Goal: Information Seeking & Learning: Find contact information

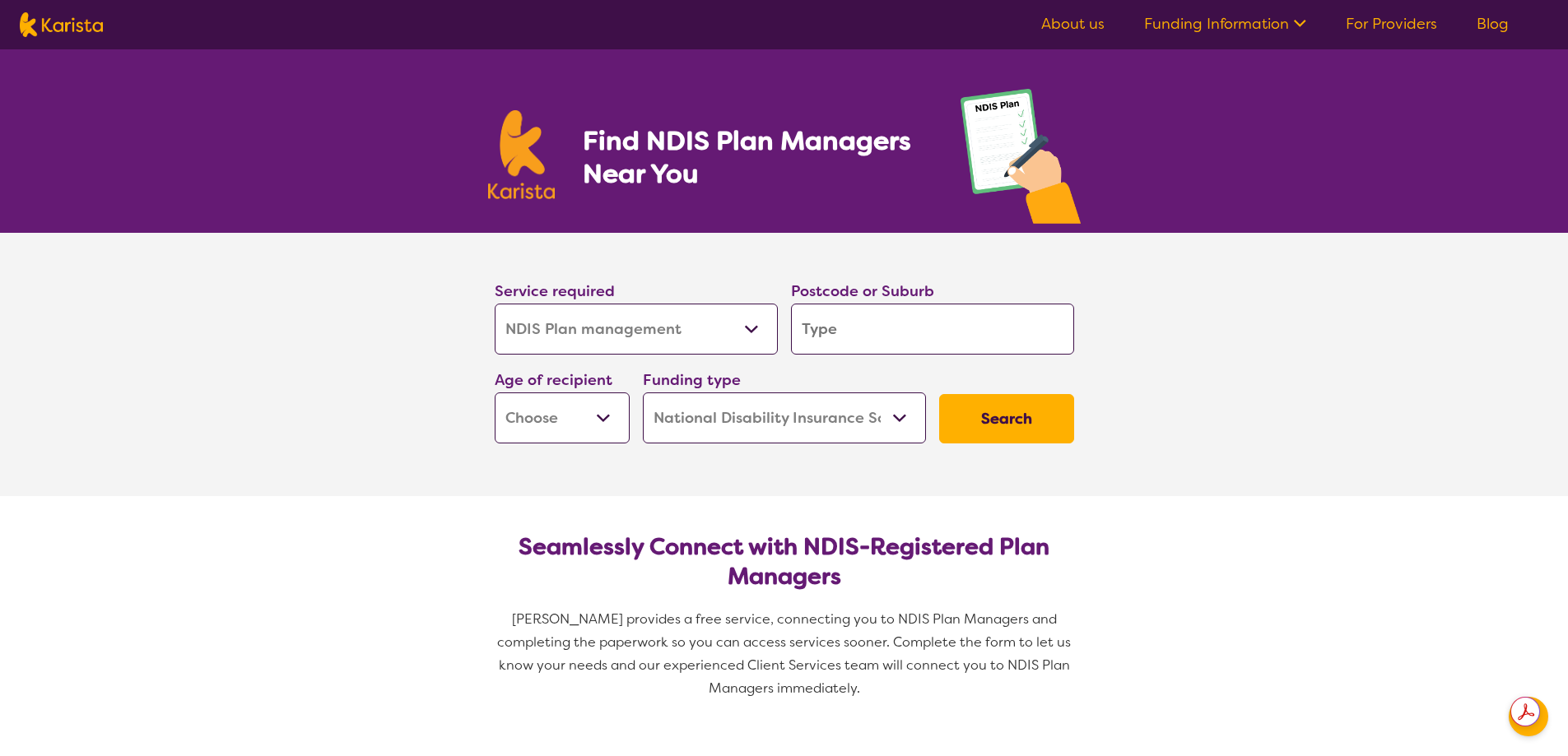
select select "NDIS Plan management"
select select "NDIS"
select select "NDIS Plan management"
select select "NDIS"
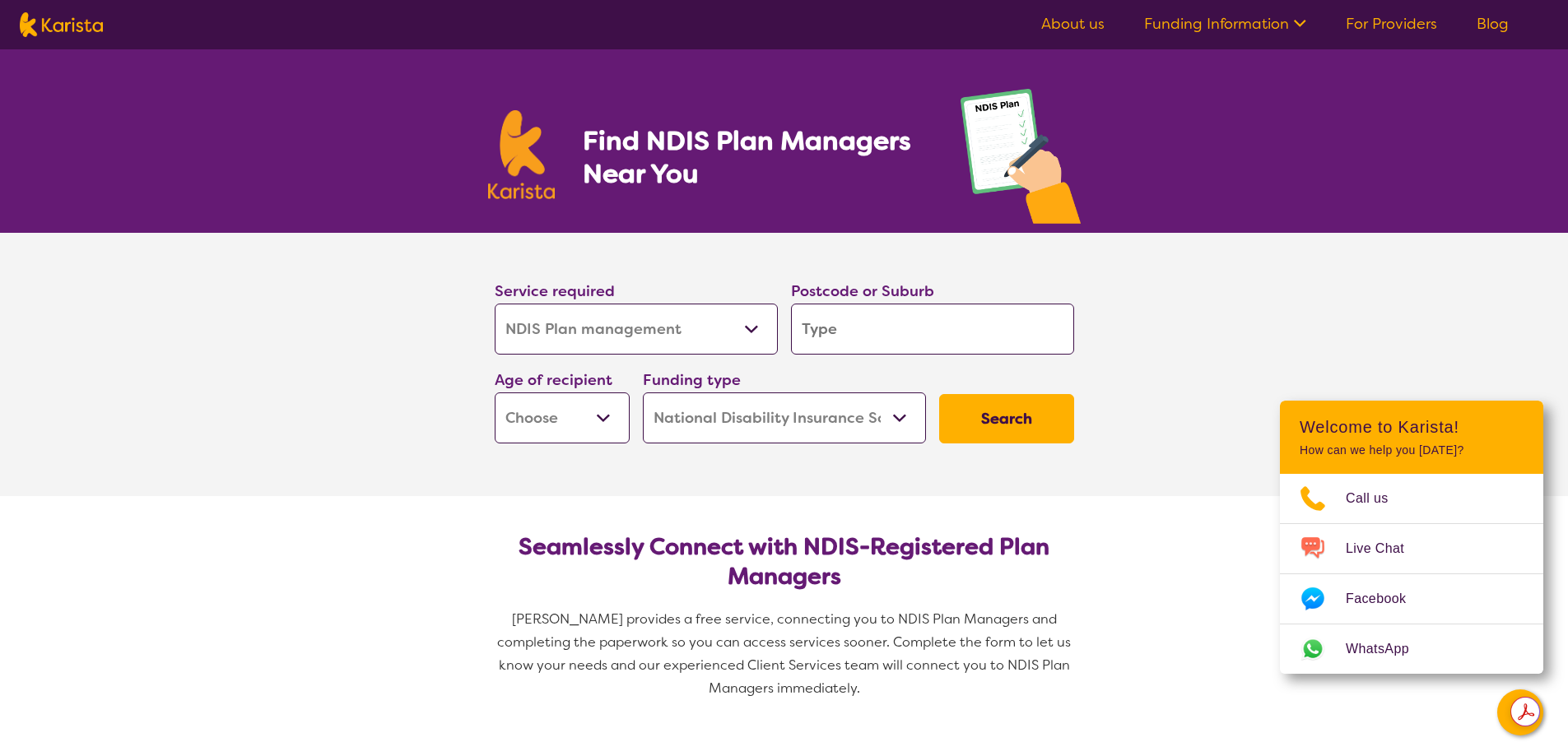
click at [879, 336] on input "search" at bounding box center [932, 328] width 283 height 51
type input "3"
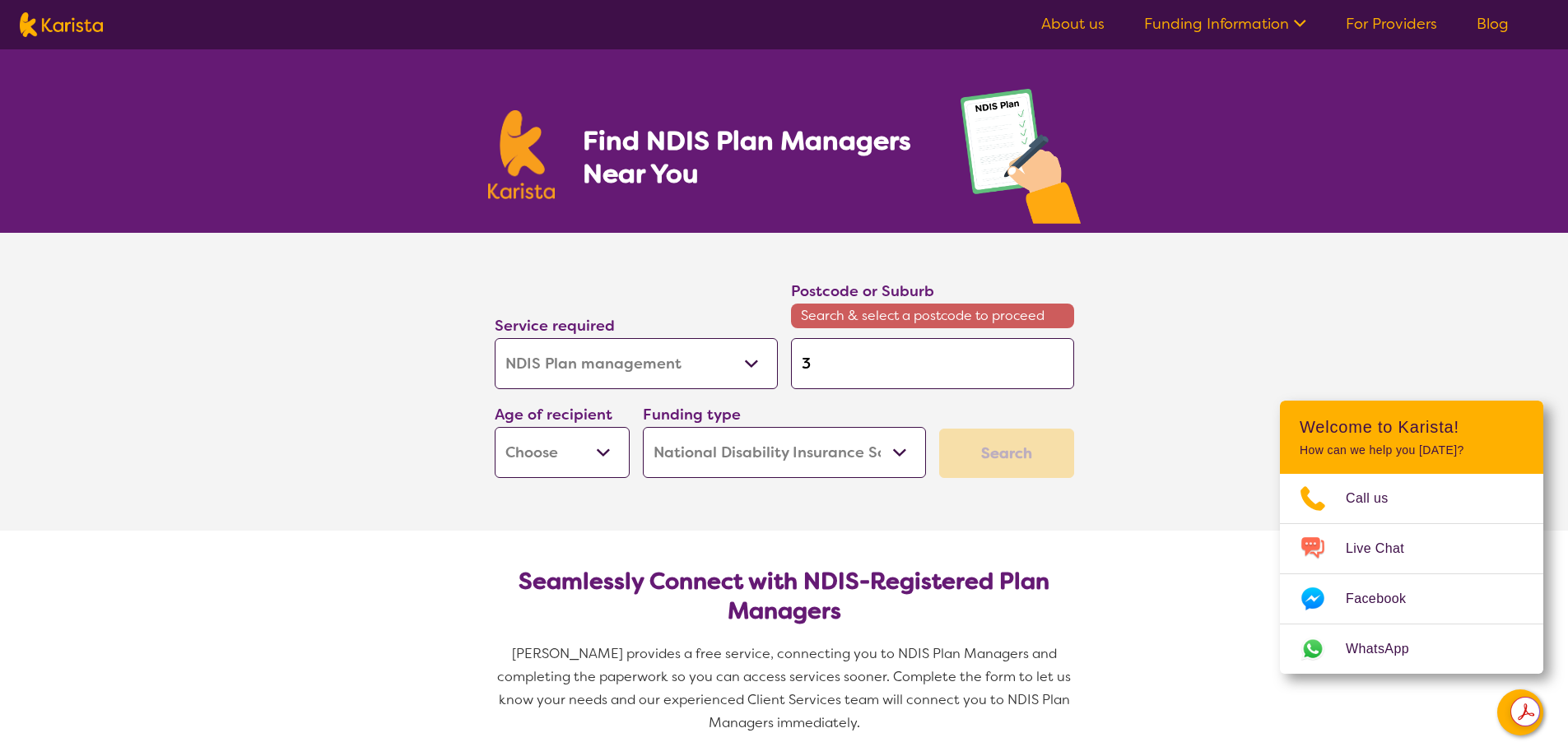
type input "33"
type input "333"
type input "3337"
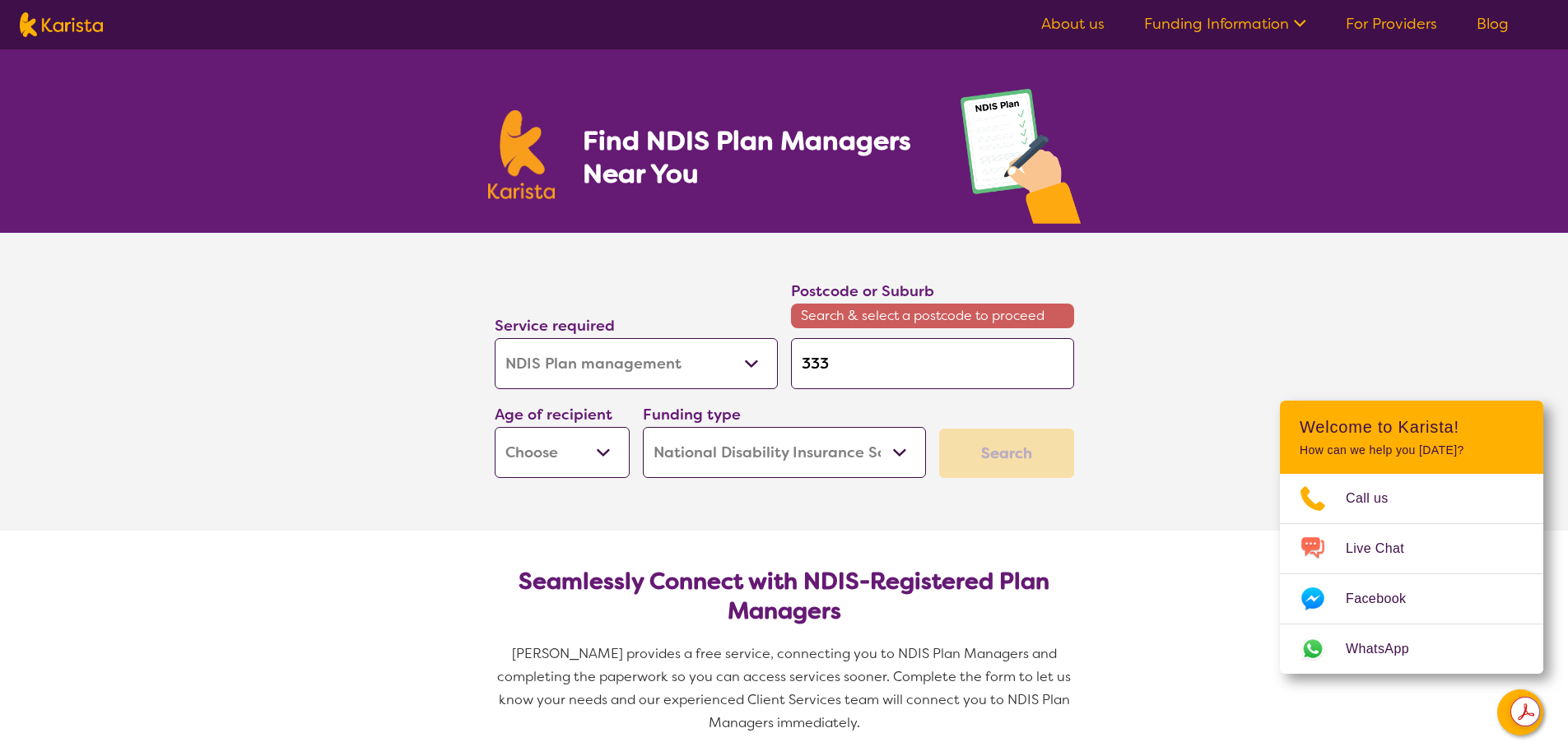
type input "3337"
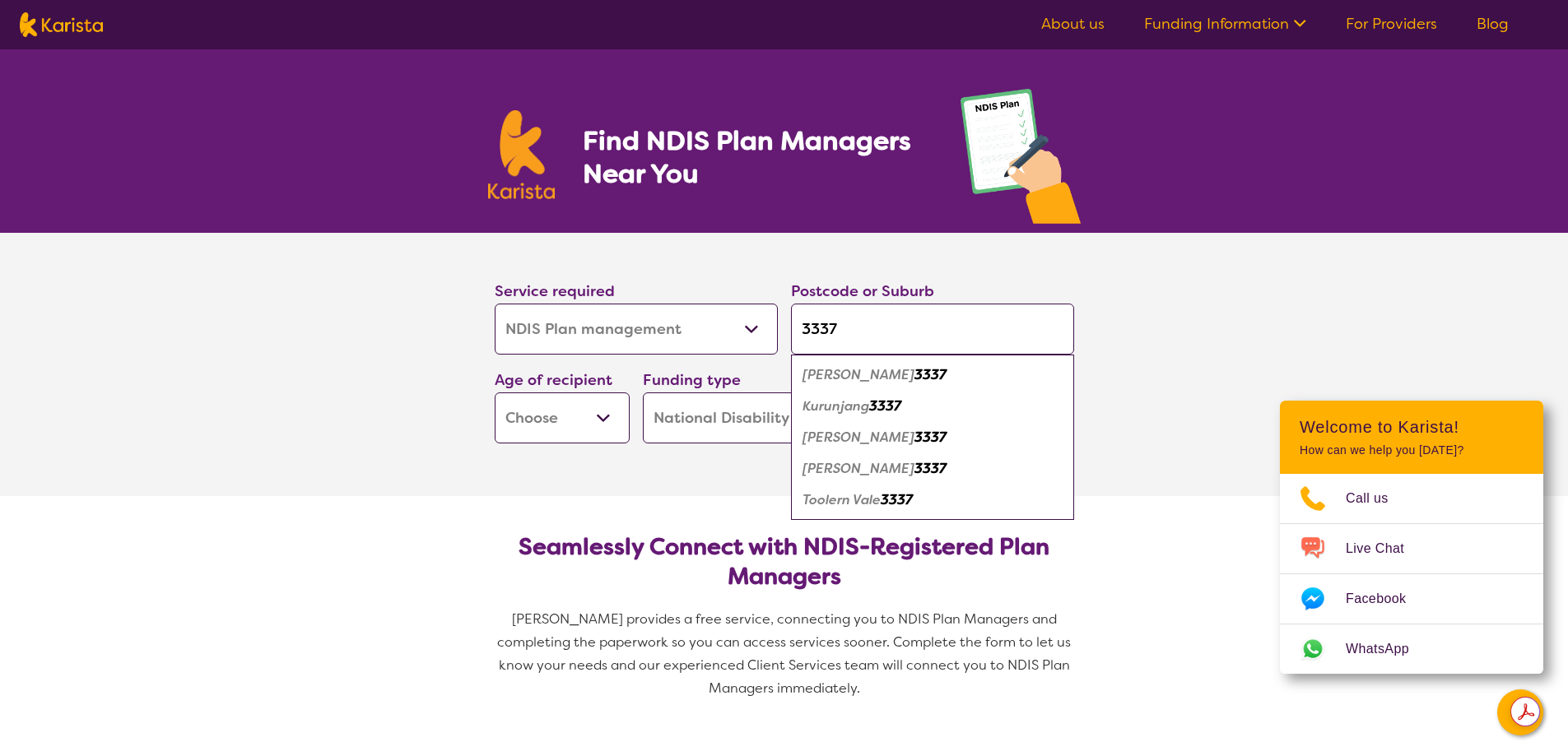
type input "3337"
click at [914, 436] on em "3337" at bounding box center [930, 436] width 32 height 17
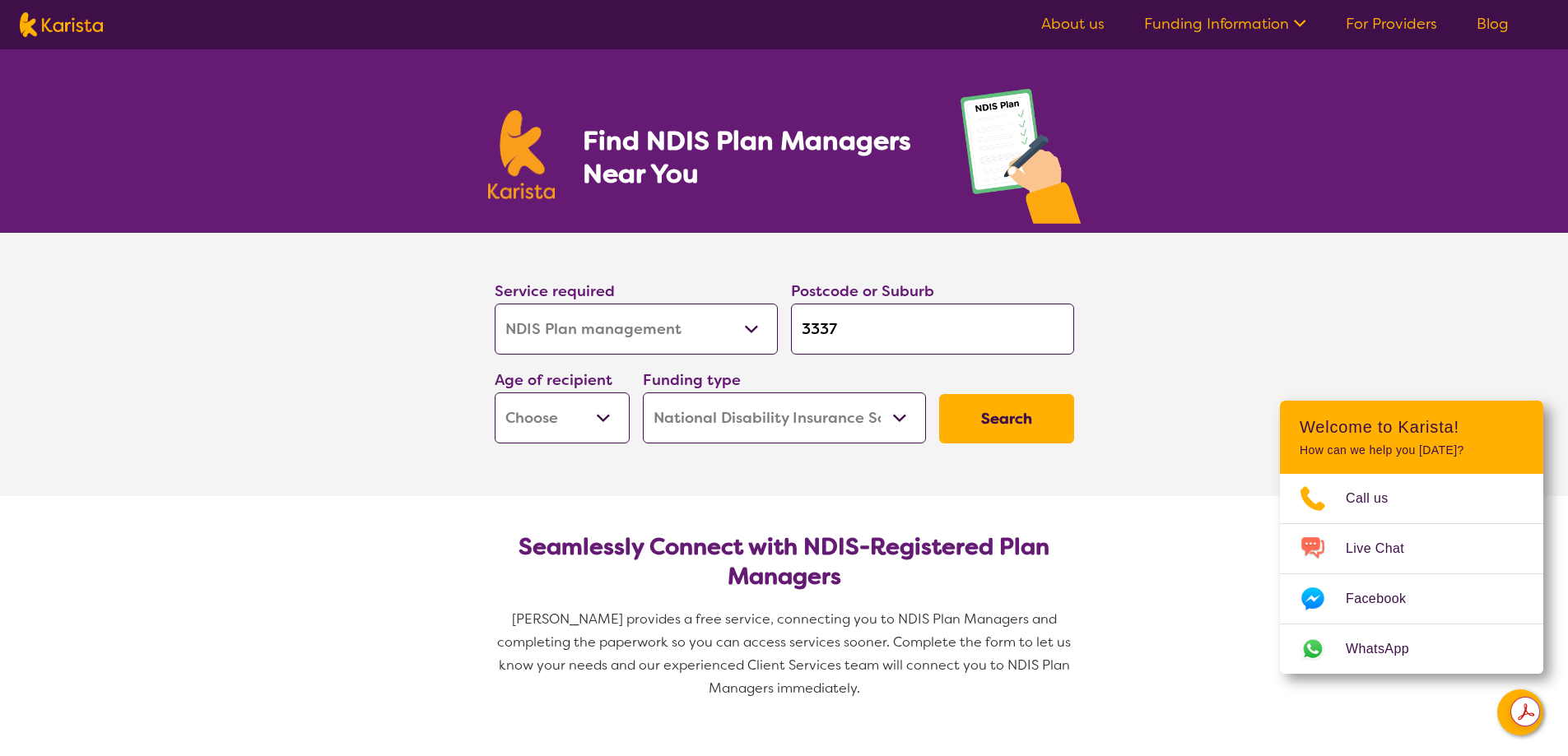
click at [606, 416] on select "Early Childhood - 0 to 9 Child - 10 to 11 Adolescent - 12 to 17 Adult - 18 to 6…" at bounding box center [562, 418] width 135 height 51
select select "AD"
click at [495, 393] on select "Early Childhood - 0 to 9 Child - 10 to 11 Adolescent - 12 to 17 Adult - 18 to 6…" at bounding box center [562, 418] width 135 height 51
select select "AD"
click at [974, 406] on button "Search" at bounding box center [1006, 419] width 135 height 49
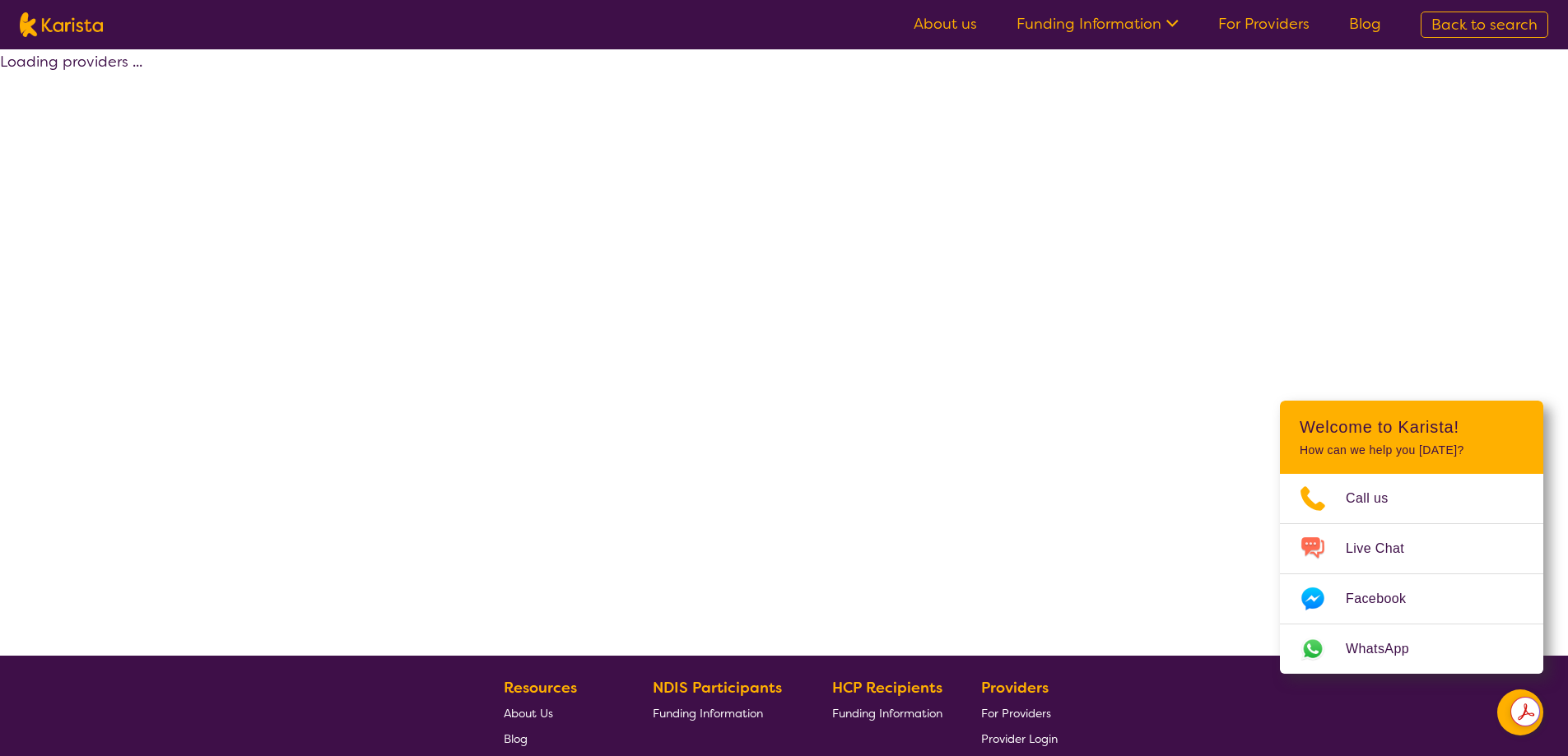
select select "by_score"
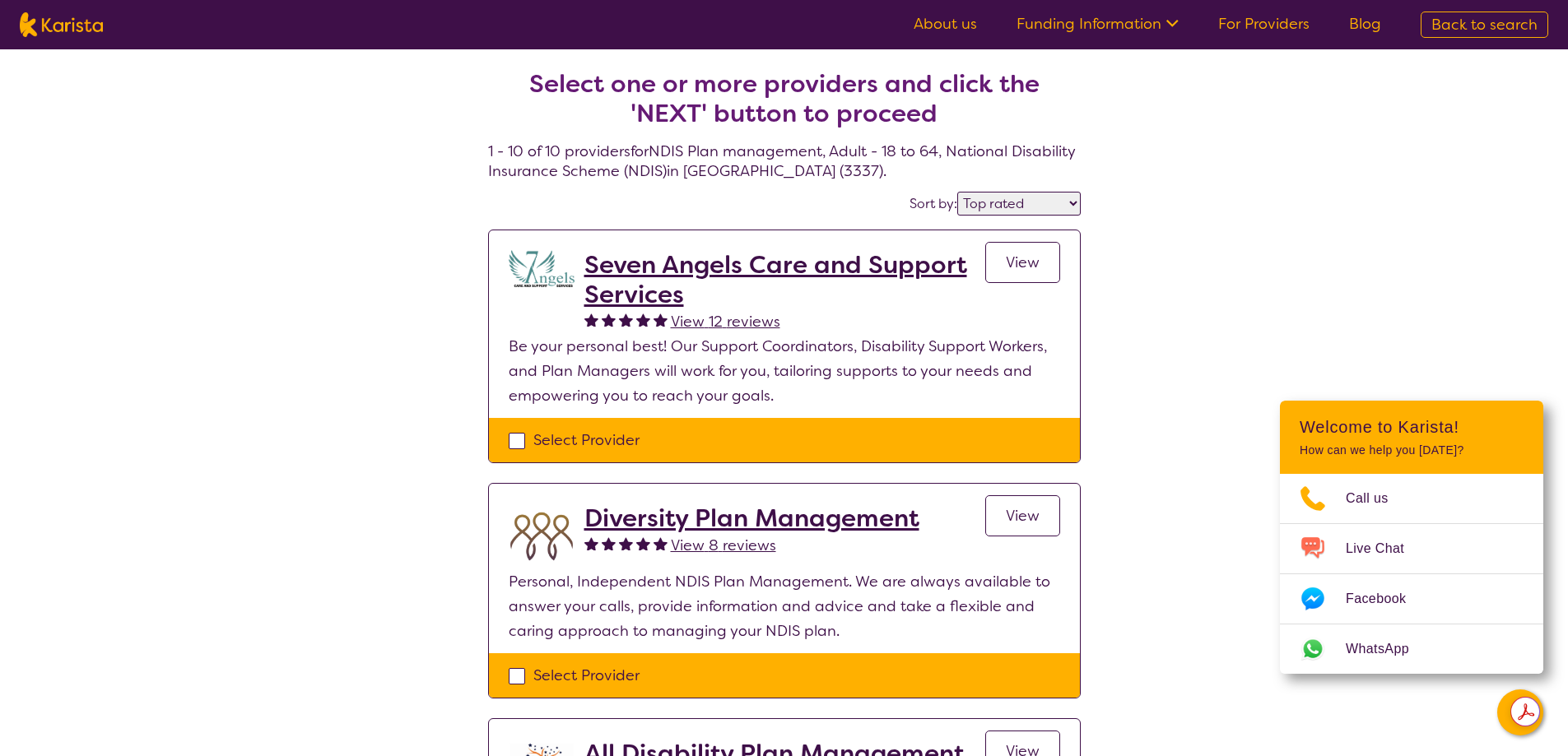
click at [1030, 514] on span "View" at bounding box center [1023, 516] width 34 height 20
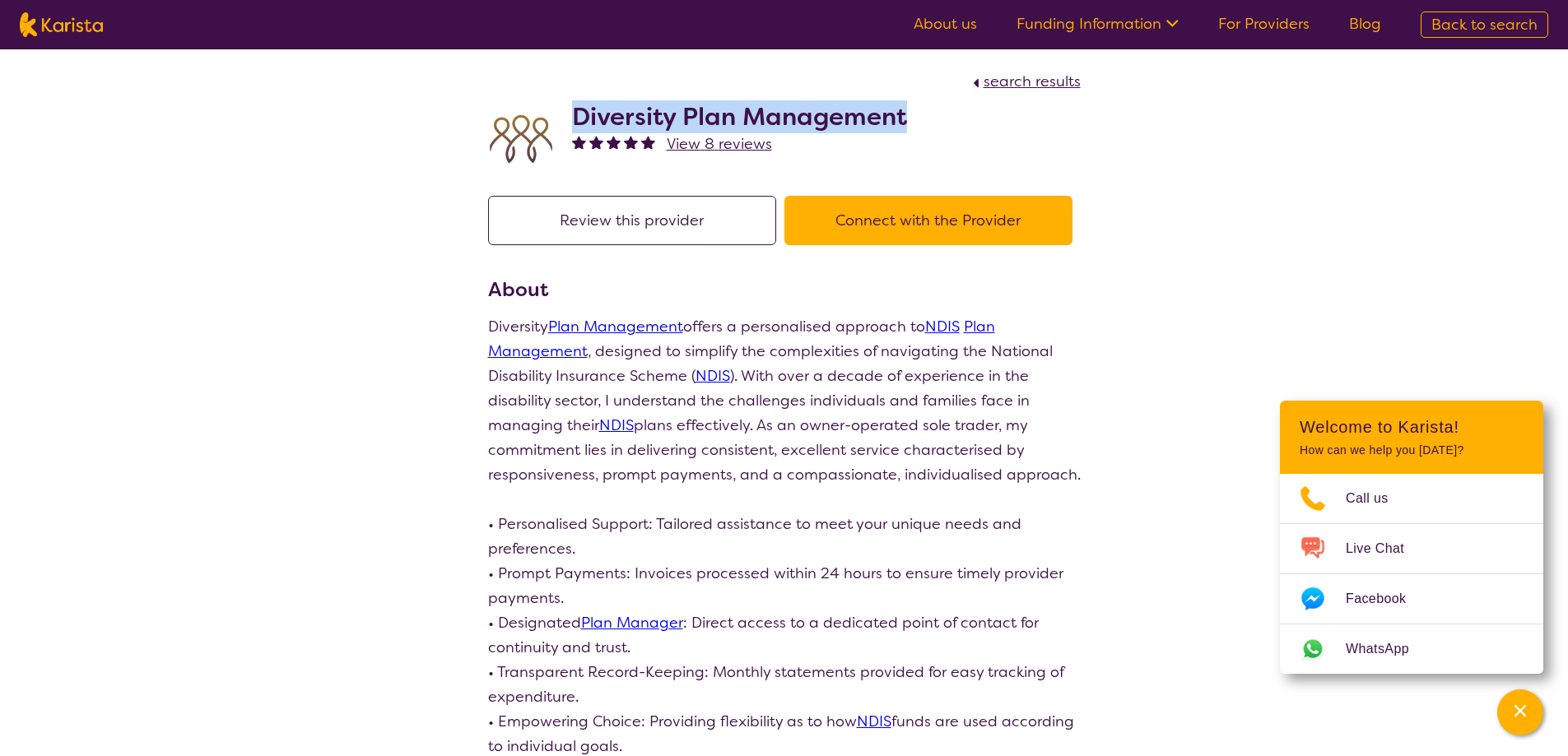
drag, startPoint x: 576, startPoint y: 111, endPoint x: 932, endPoint y: 119, distance: 356.1
click at [932, 119] on div "Diversity Plan Management View 8 reviews" at bounding box center [785, 135] width 593 height 82
copy h2 "Diversity Plan Management"
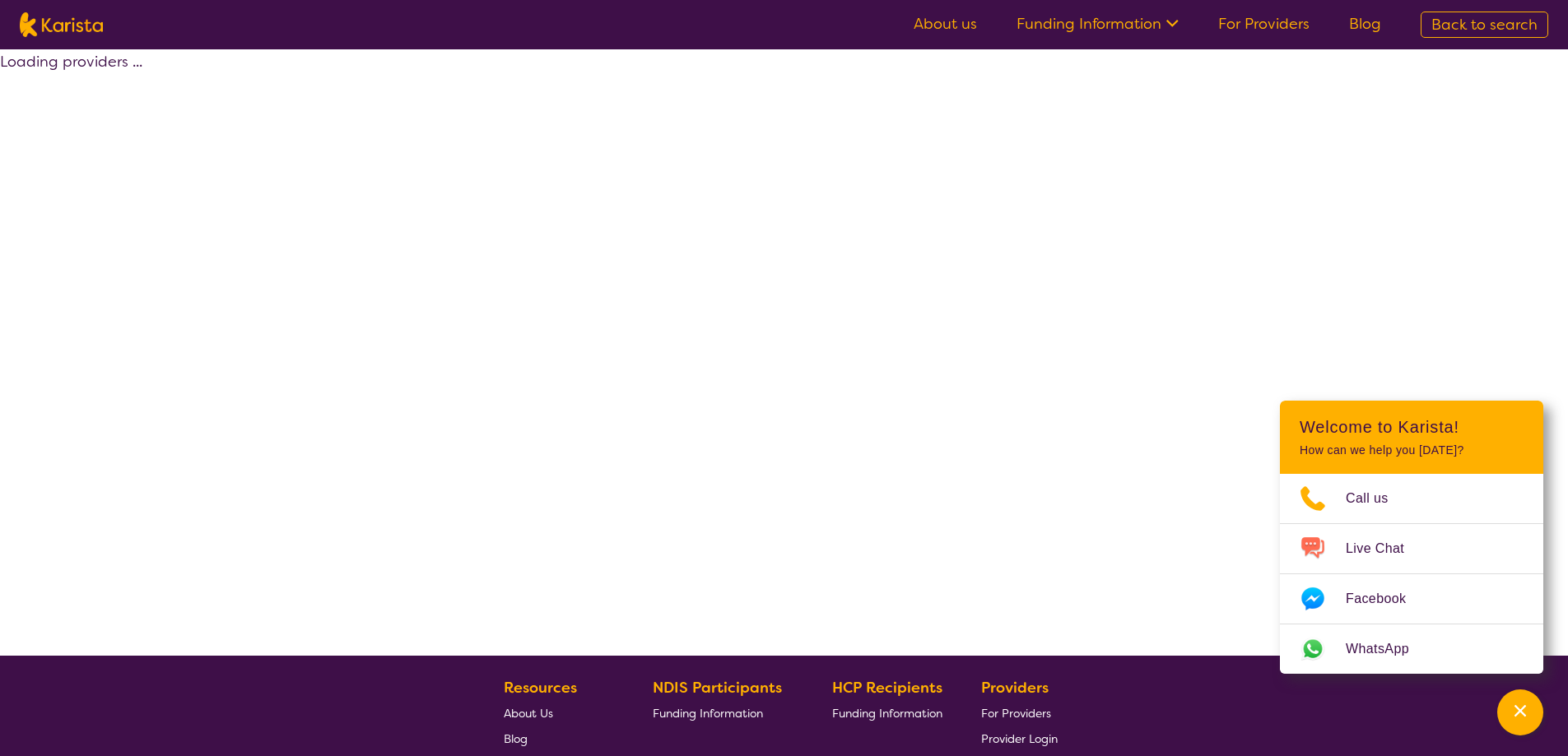
select select "by_score"
